Goal: Information Seeking & Learning: Understand process/instructions

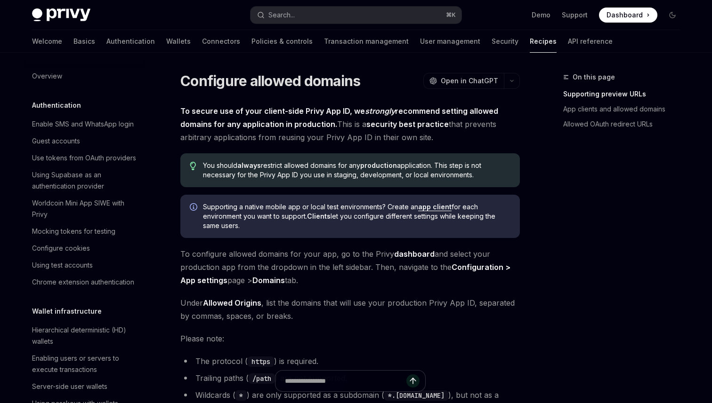
click at [633, 95] on link "Supporting preview URLs" at bounding box center [625, 94] width 124 height 15
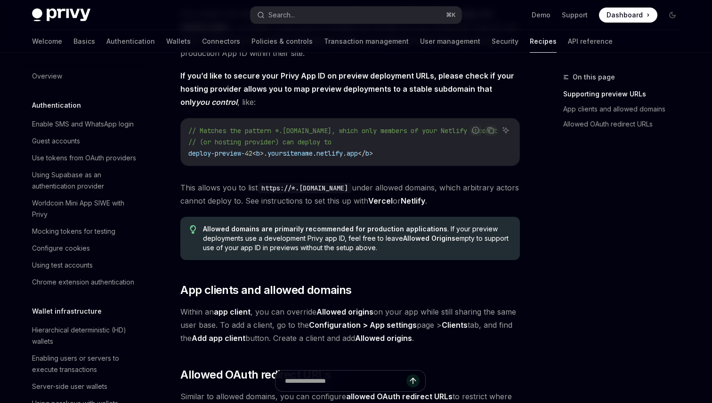
scroll to position [819, 0]
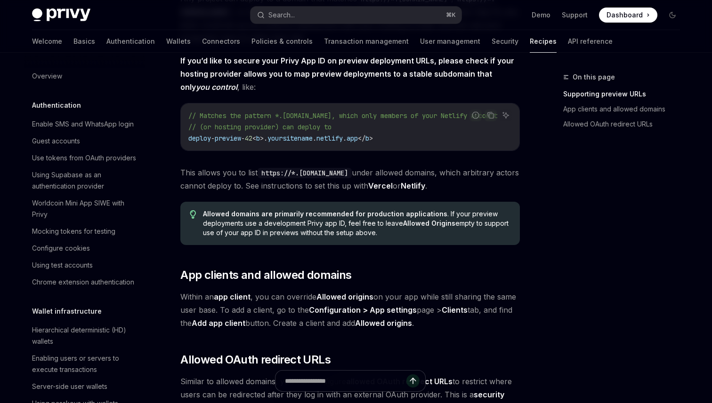
click at [393, 191] on link "Vercel" at bounding box center [380, 186] width 24 height 10
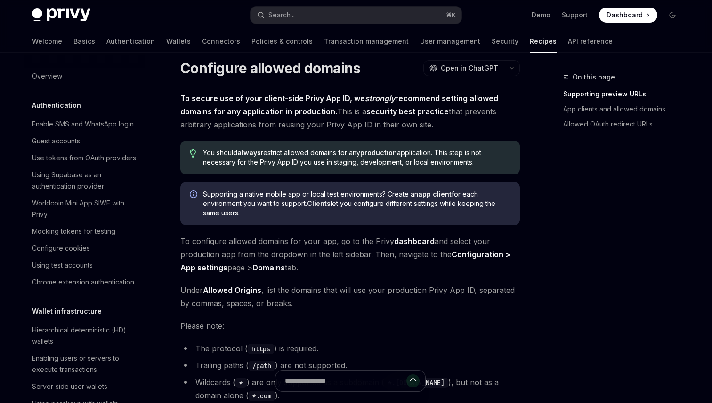
scroll to position [0, 0]
